Goal: Information Seeking & Learning: Learn about a topic

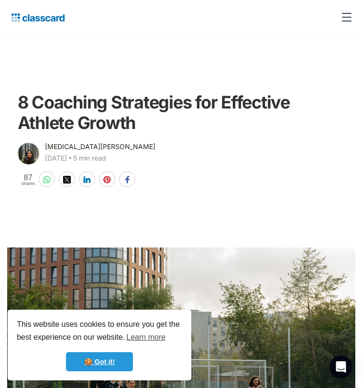
click at [105, 365] on link "🍪 Got it!" at bounding box center [99, 361] width 67 height 19
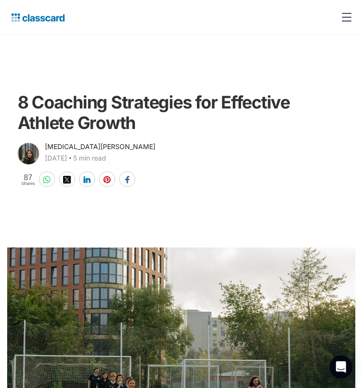
click at [105, 365] on link "🍪 Got it!" at bounding box center [99, 361] width 67 height 19
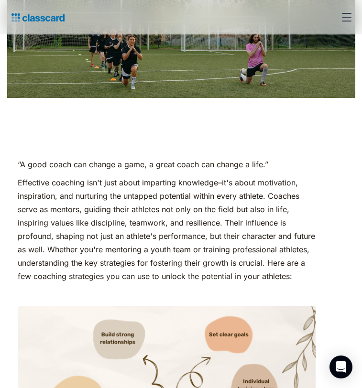
scroll to position [363, 0]
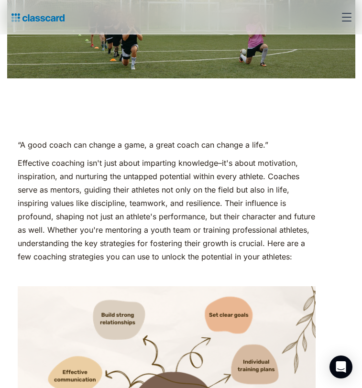
click at [119, 239] on p "Effective coaching isn't just about imparting knowledge–it's about motivation, …" at bounding box center [167, 209] width 298 height 107
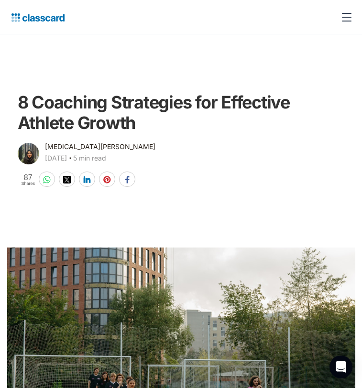
click at [346, 19] on div "menu" at bounding box center [346, 17] width 23 height 23
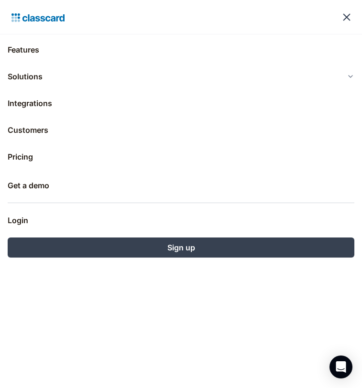
click at [349, 17] on div "menu" at bounding box center [346, 17] width 23 height 23
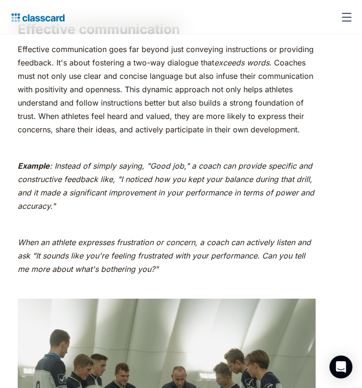
scroll to position [2208, 0]
